Goal: Navigation & Orientation: Find specific page/section

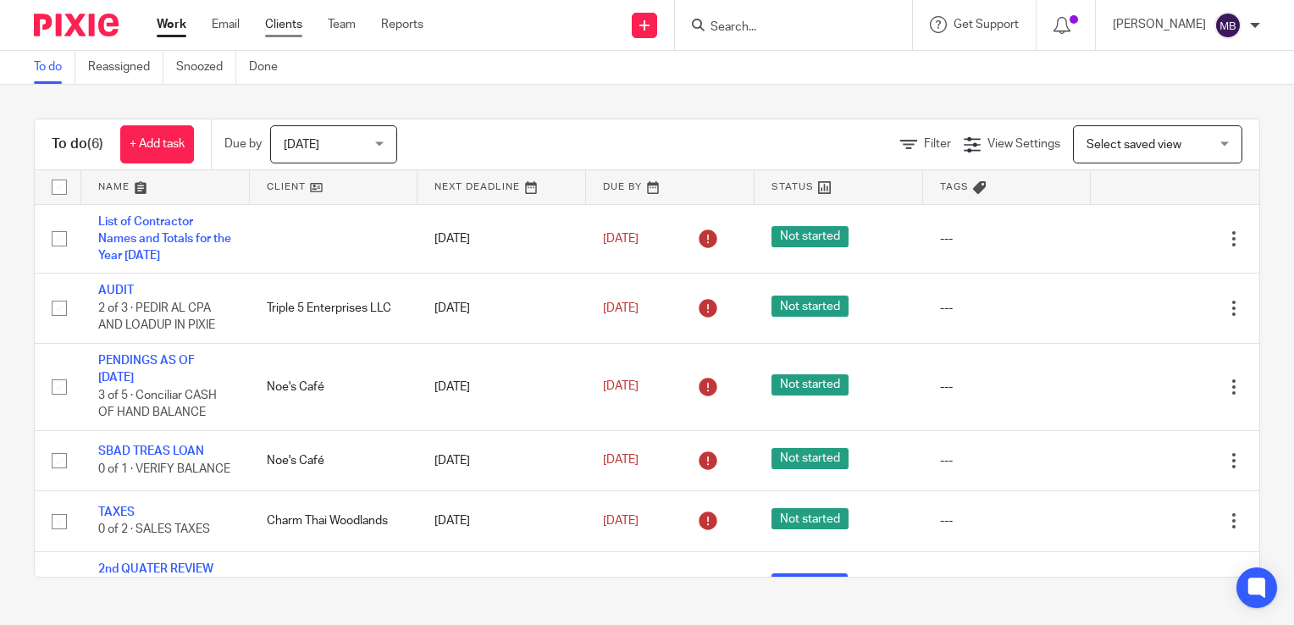
click at [296, 26] on link "Clients" at bounding box center [283, 24] width 37 height 17
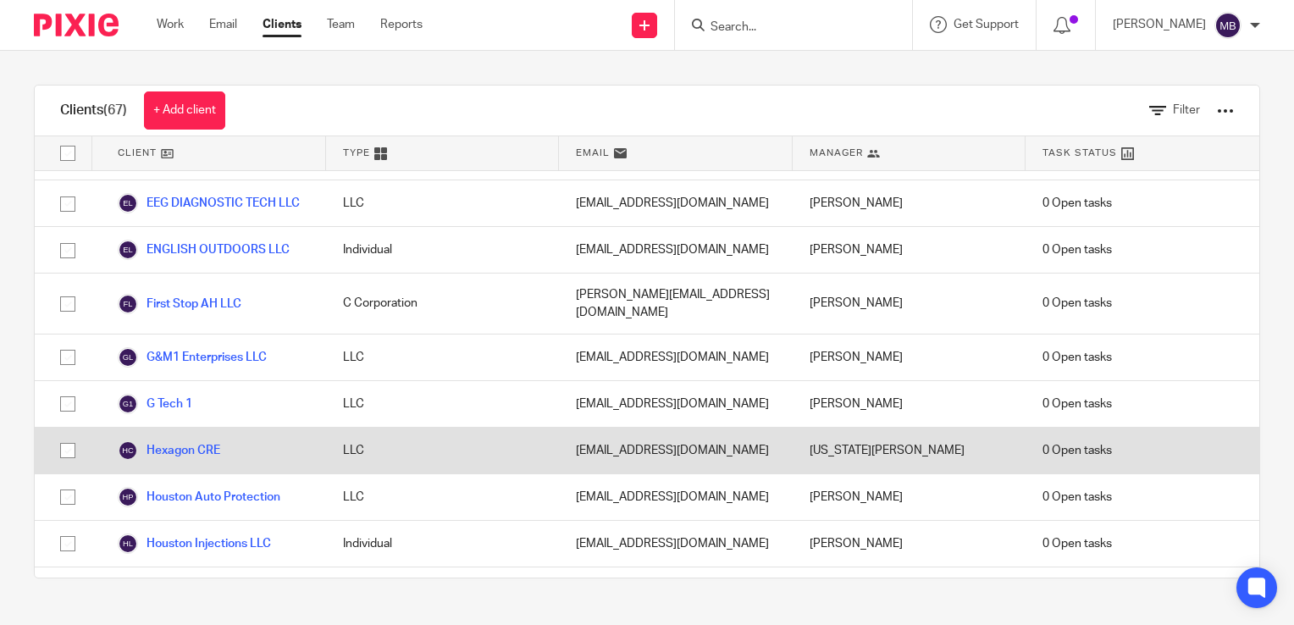
scroll to position [1355, 0]
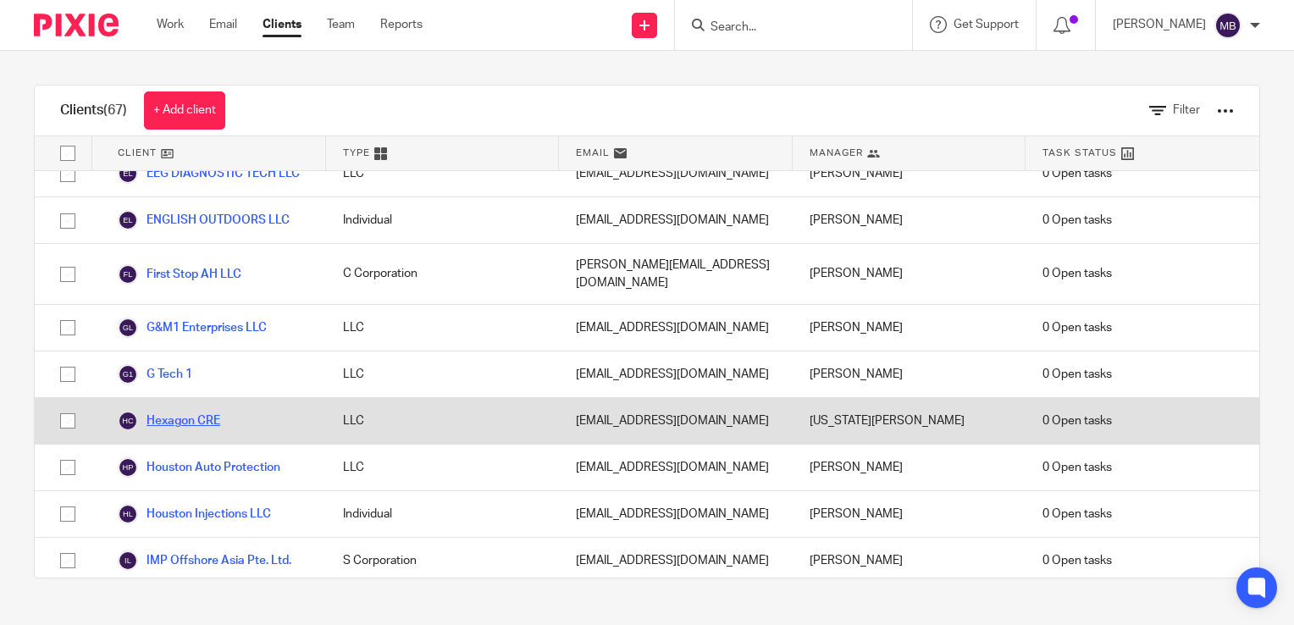
click at [200, 411] on link "Hexagon CRE" at bounding box center [169, 421] width 102 height 20
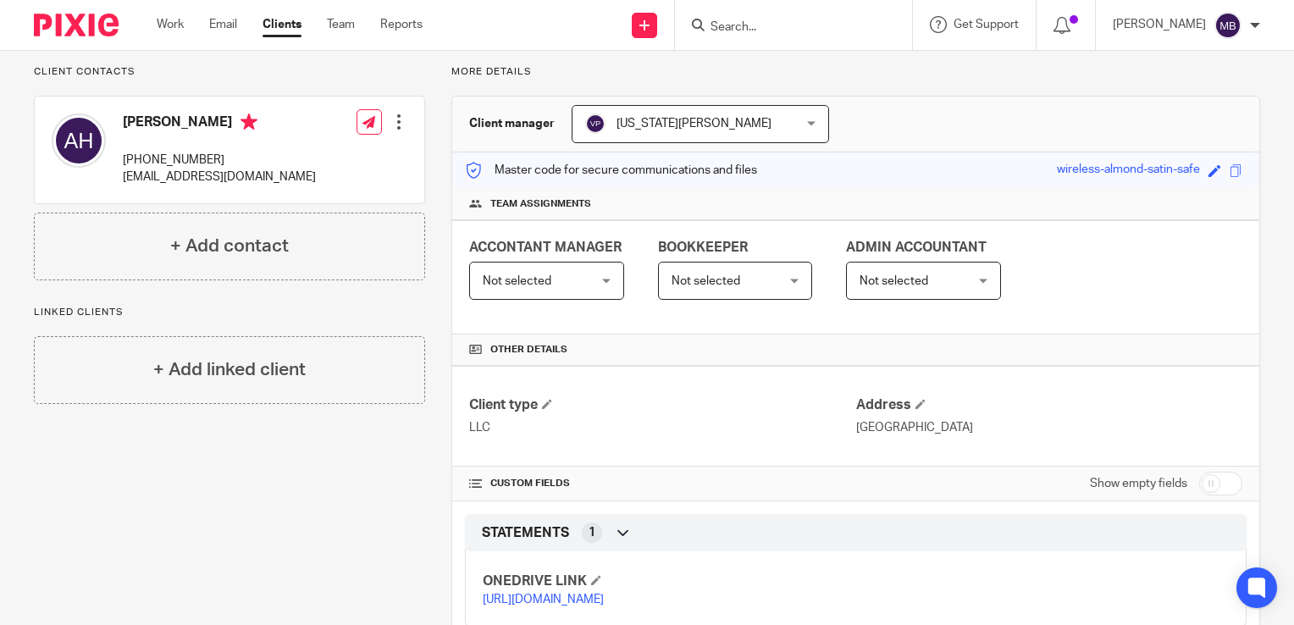
scroll to position [220, 0]
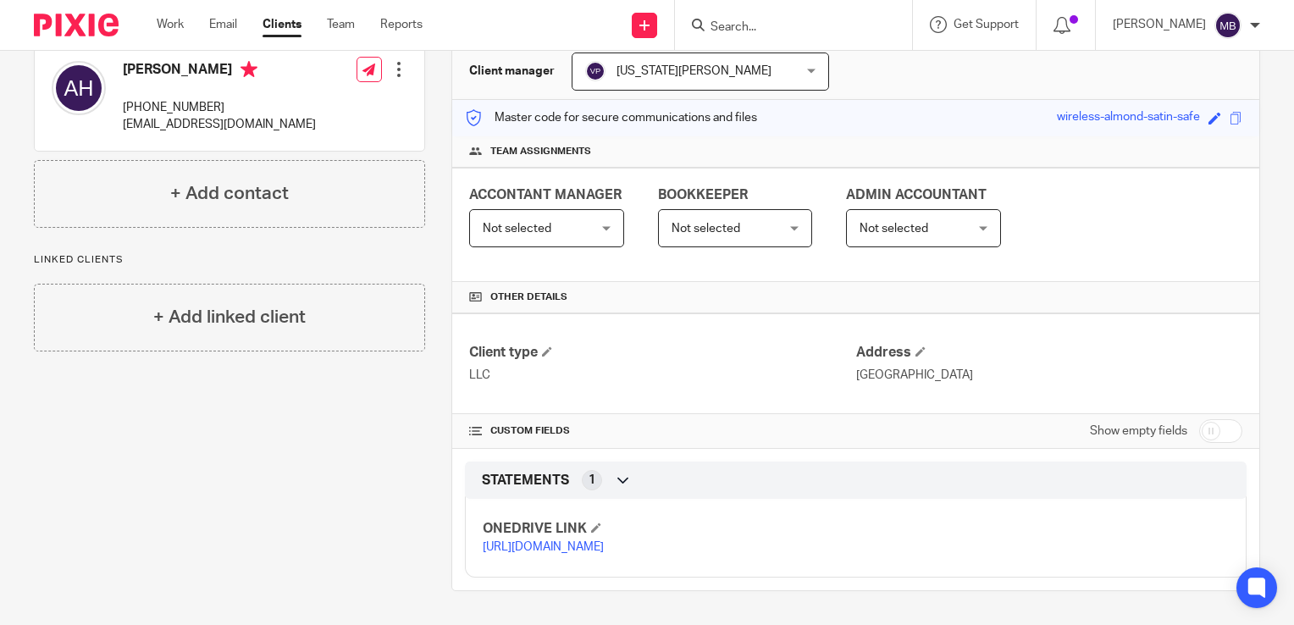
click at [554, 541] on link "[URL][DOMAIN_NAME]" at bounding box center [543, 547] width 121 height 12
